Goal: Use online tool/utility: Utilize a website feature to perform a specific function

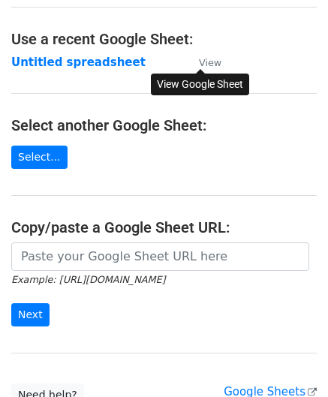
scroll to position [75, 0]
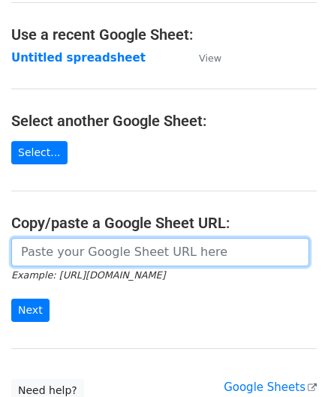
click at [77, 254] on input "url" at bounding box center [160, 252] width 298 height 28
paste input "https://docs.google.com/spreadsheets/d/1wMDaPvUl-RQ6IZVbMUzyoi-m8XPLoghWeF9oVOi…"
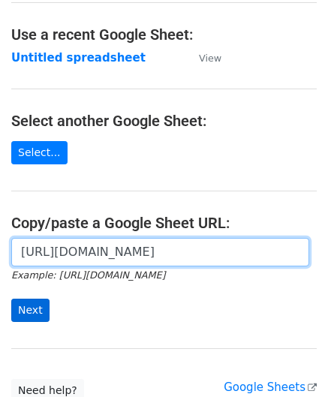
type input "https://docs.google.com/spreadsheets/d/1wMDaPvUl-RQ6IZVbMUzyoi-m8XPLoghWeF9oVOi…"
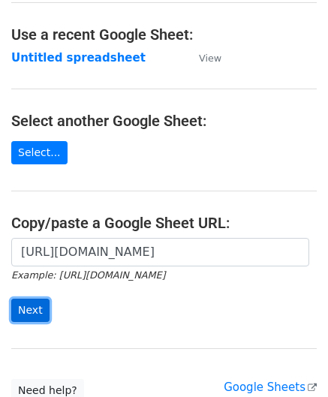
click at [33, 308] on input "Next" at bounding box center [30, 309] width 38 height 23
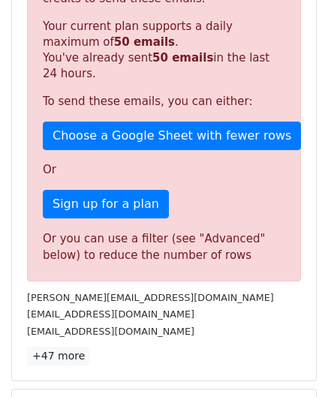
scroll to position [506, 0]
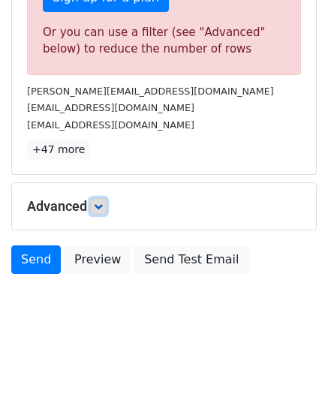
click at [97, 203] on icon at bounding box center [98, 206] width 9 height 9
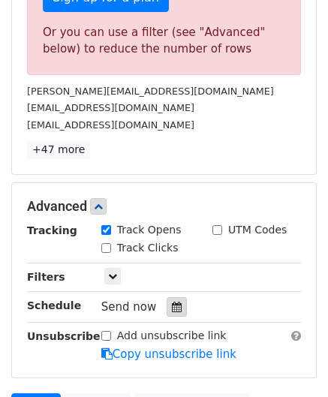
click at [172, 301] on icon at bounding box center [177, 306] width 10 height 10
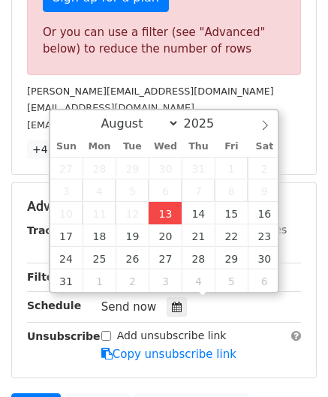
type input "[DATE] 12:00"
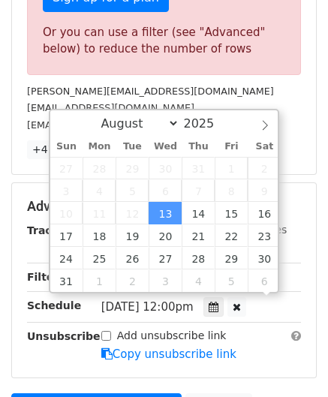
scroll to position [0, 0]
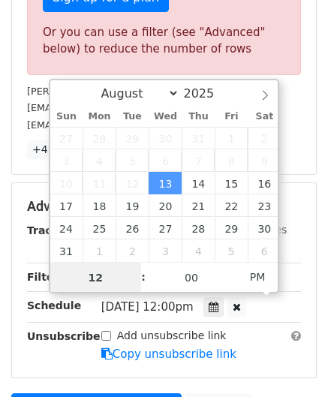
paste input "6"
type input "6"
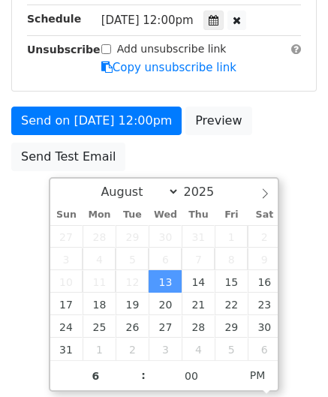
type input "[DATE] 18:00"
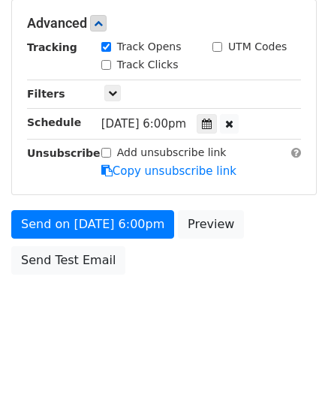
scroll to position [687, 0]
